Goal: Information Seeking & Learning: Learn about a topic

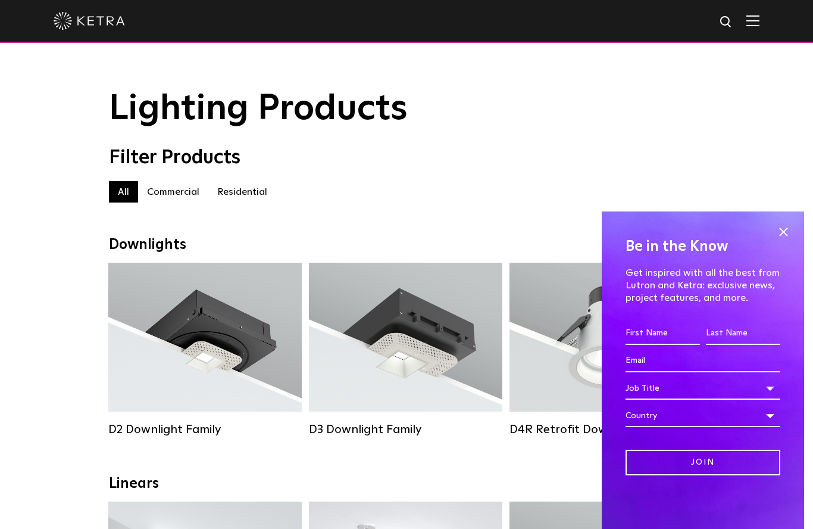
click at [787, 227] on span at bounding box center [783, 232] width 18 height 18
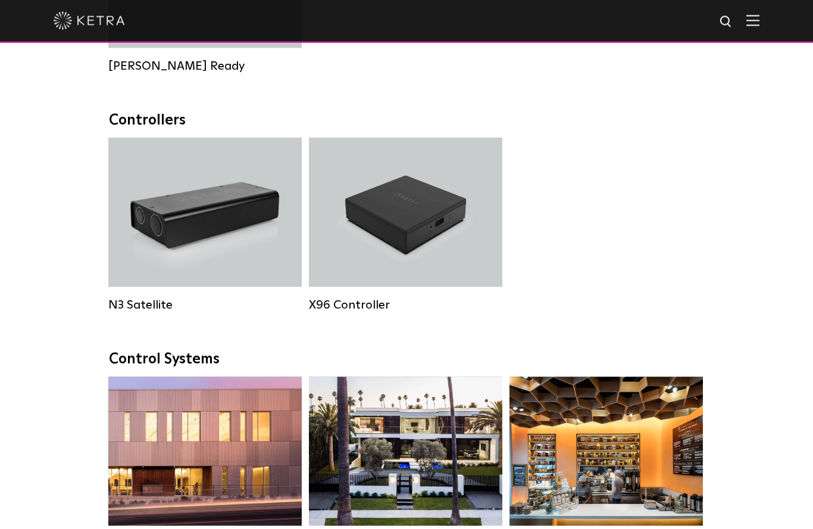
scroll to position [1461, 0]
click at [151, 221] on div "N3 Satellite" at bounding box center [204, 211] width 193 height 149
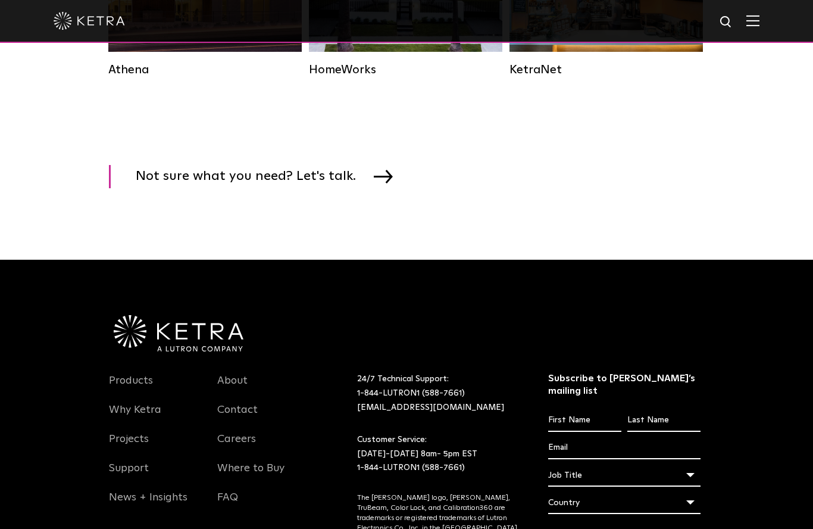
scroll to position [2007, 0]
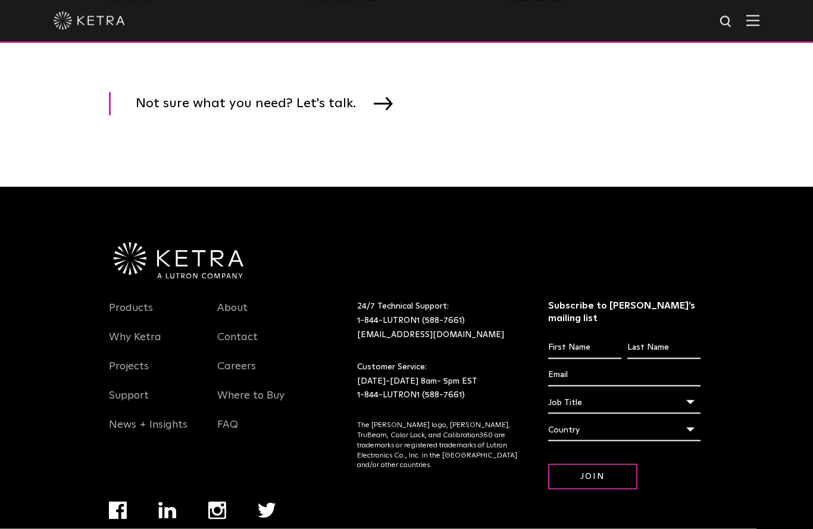
click at [137, 400] on link "Support" at bounding box center [129, 402] width 40 height 27
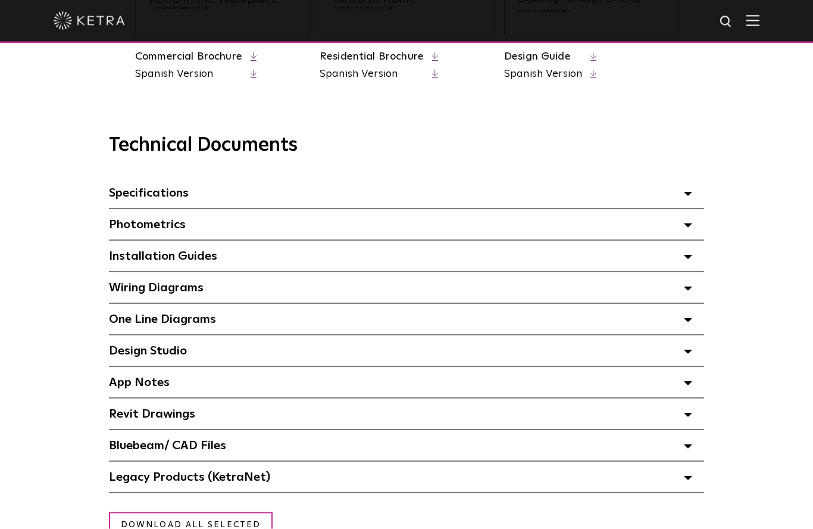
scroll to position [755, 0]
click at [695, 254] on div "Installation Guides Select checkboxes to use the bulk download option below" at bounding box center [406, 255] width 595 height 31
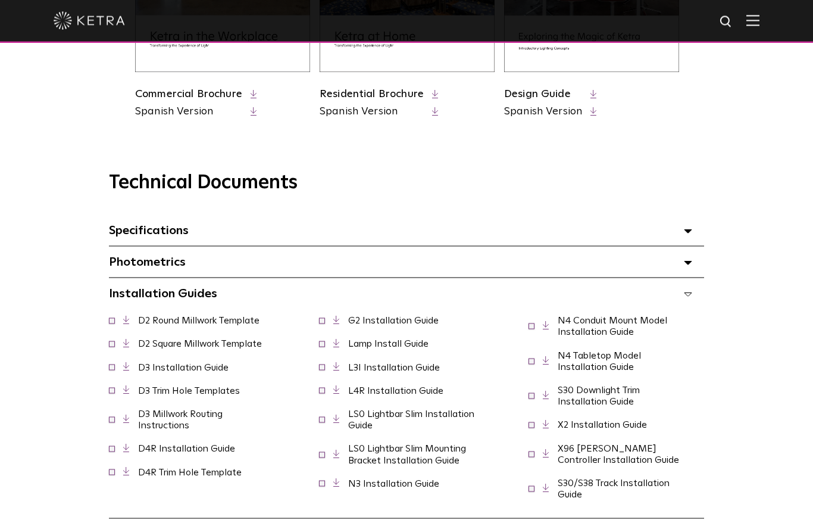
scroll to position [718, 0]
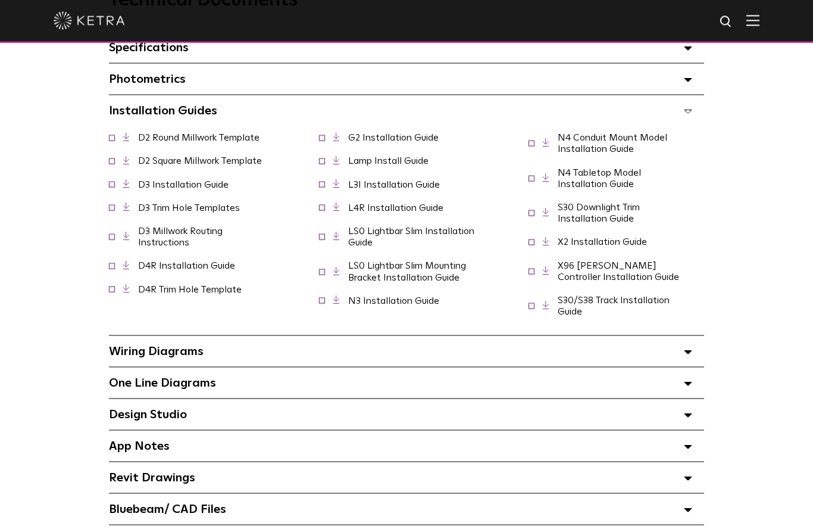
click at [691, 351] on icon at bounding box center [688, 352] width 8 height 4
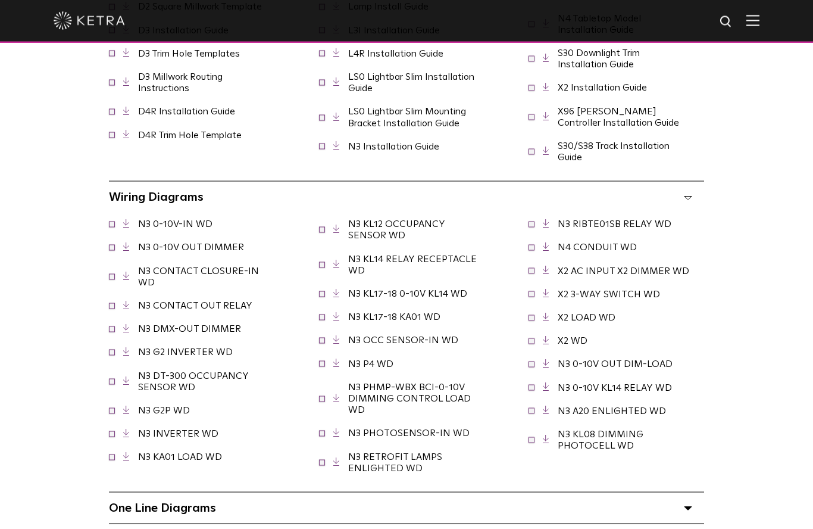
scroll to position [1055, 0]
click at [580, 342] on link "X2 WD" at bounding box center [573, 340] width 30 height 10
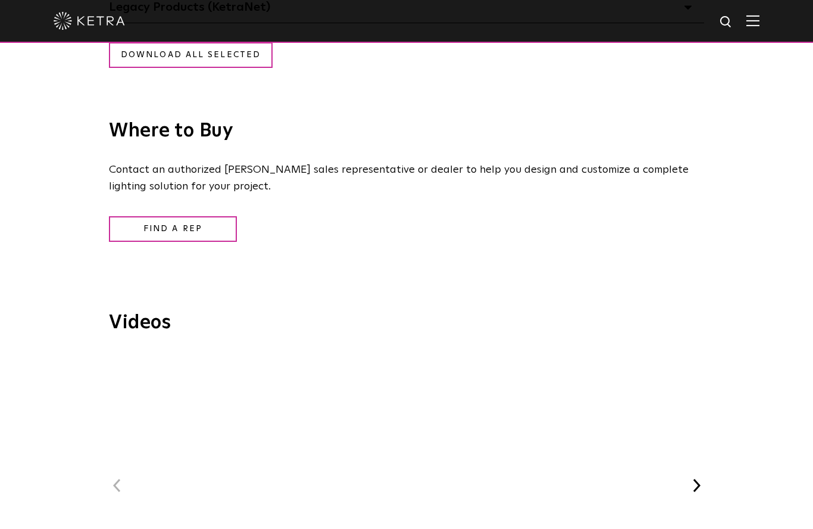
scroll to position [1490, 0]
